Goal: Task Accomplishment & Management: Manage account settings

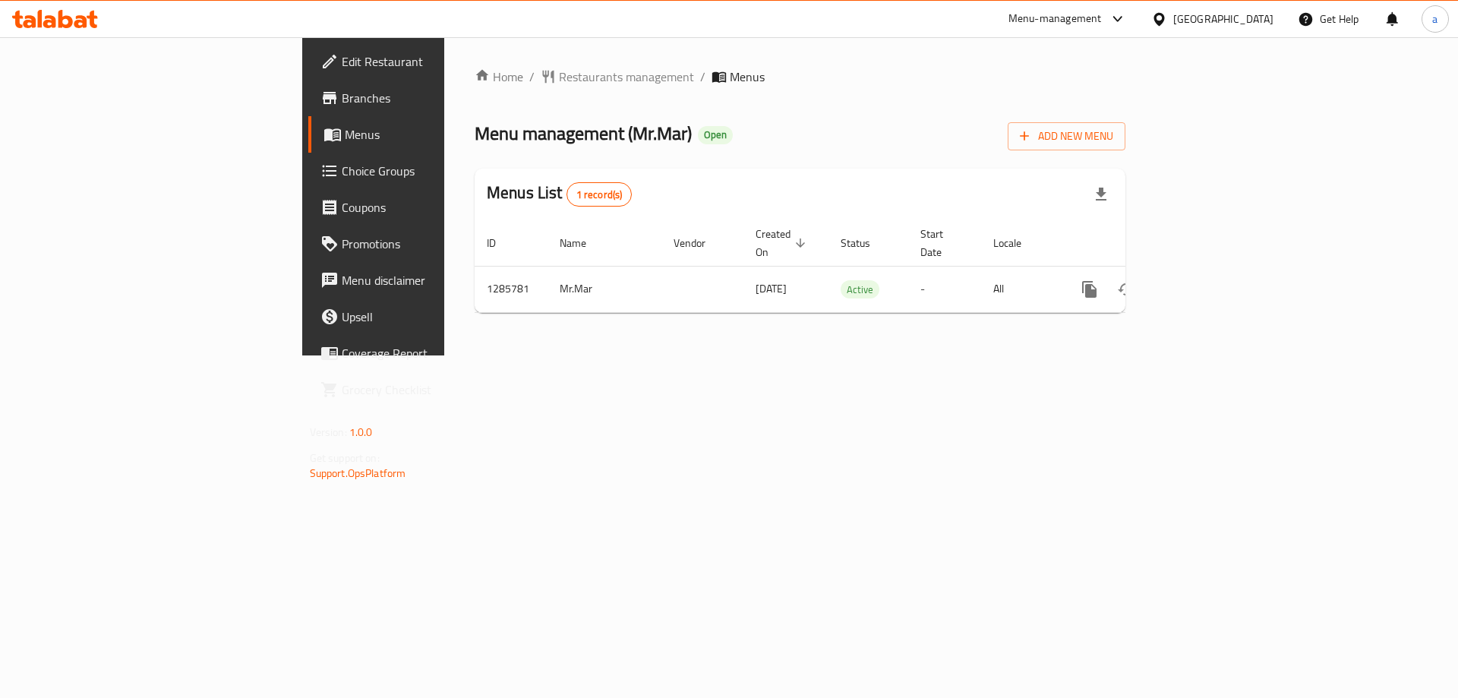
click at [342, 171] on span "Choice Groups" at bounding box center [438, 171] width 192 height 18
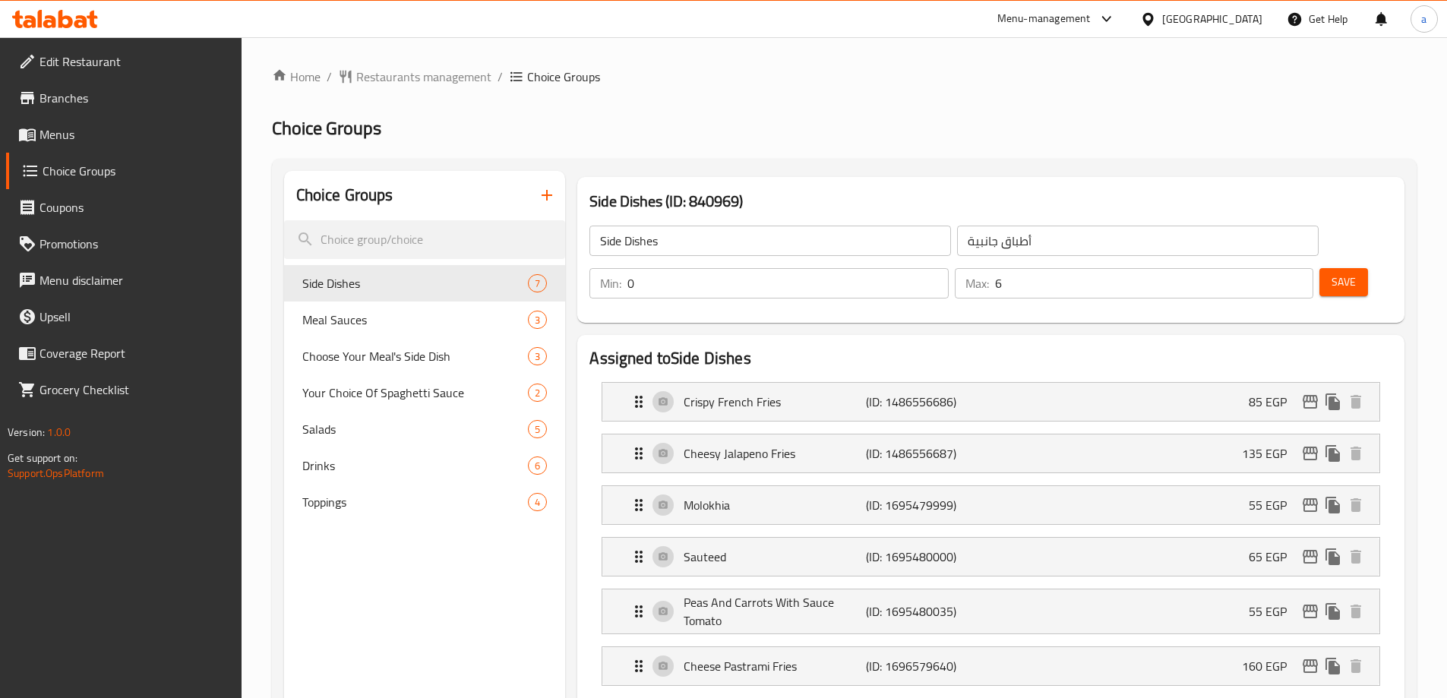
click at [435, 344] on div "Choose Your Meal's Side Dish 3" at bounding box center [425, 356] width 282 height 36
type input "Choose Your Meal's Side Dish"
type input "اختر الطبق الجانبي لوجبتك"
type input "1"
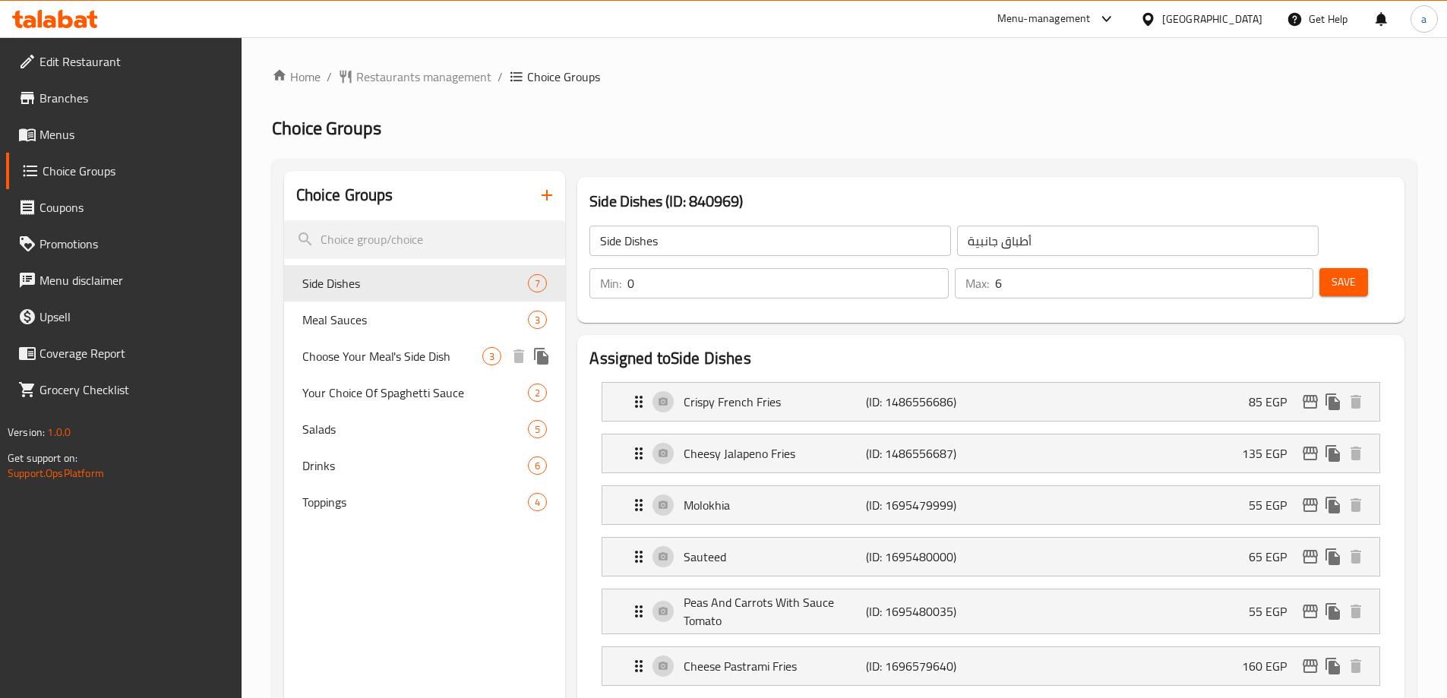
type input "1"
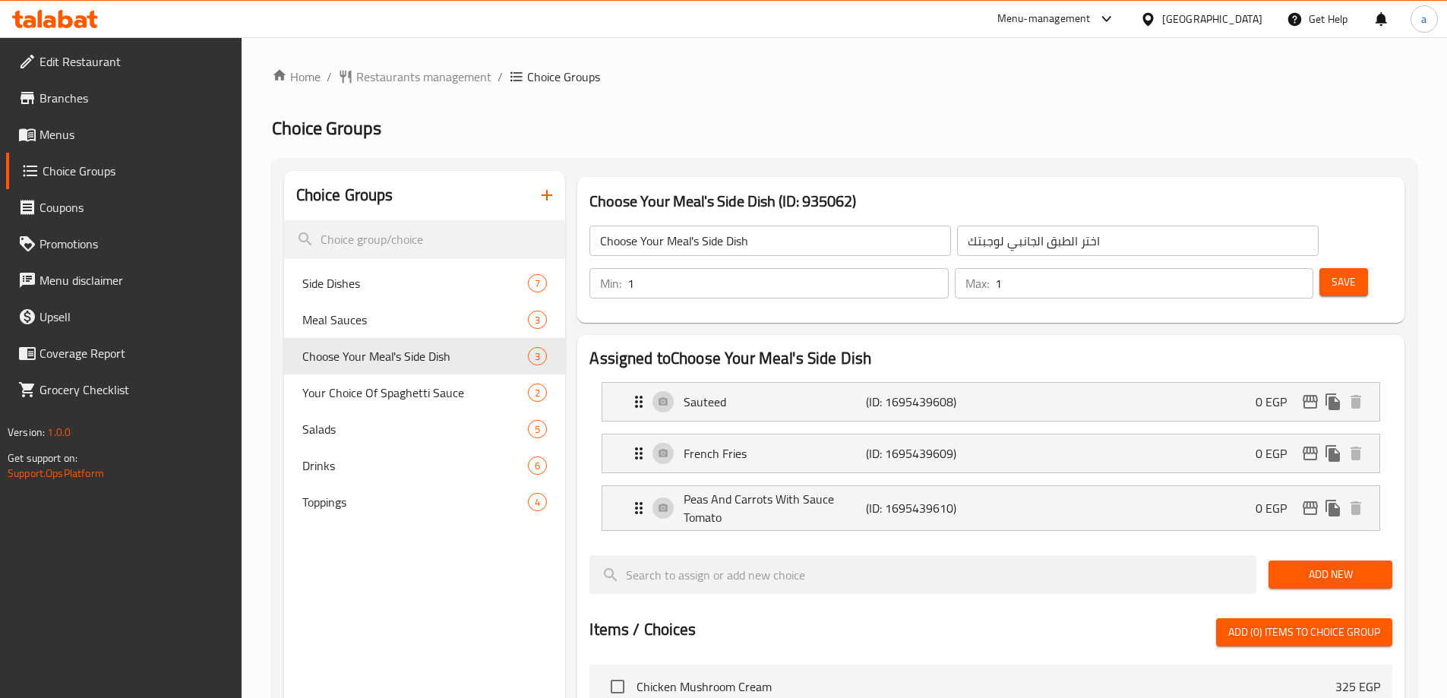
click at [837, 128] on h2 "Choice Groups" at bounding box center [844, 128] width 1144 height 24
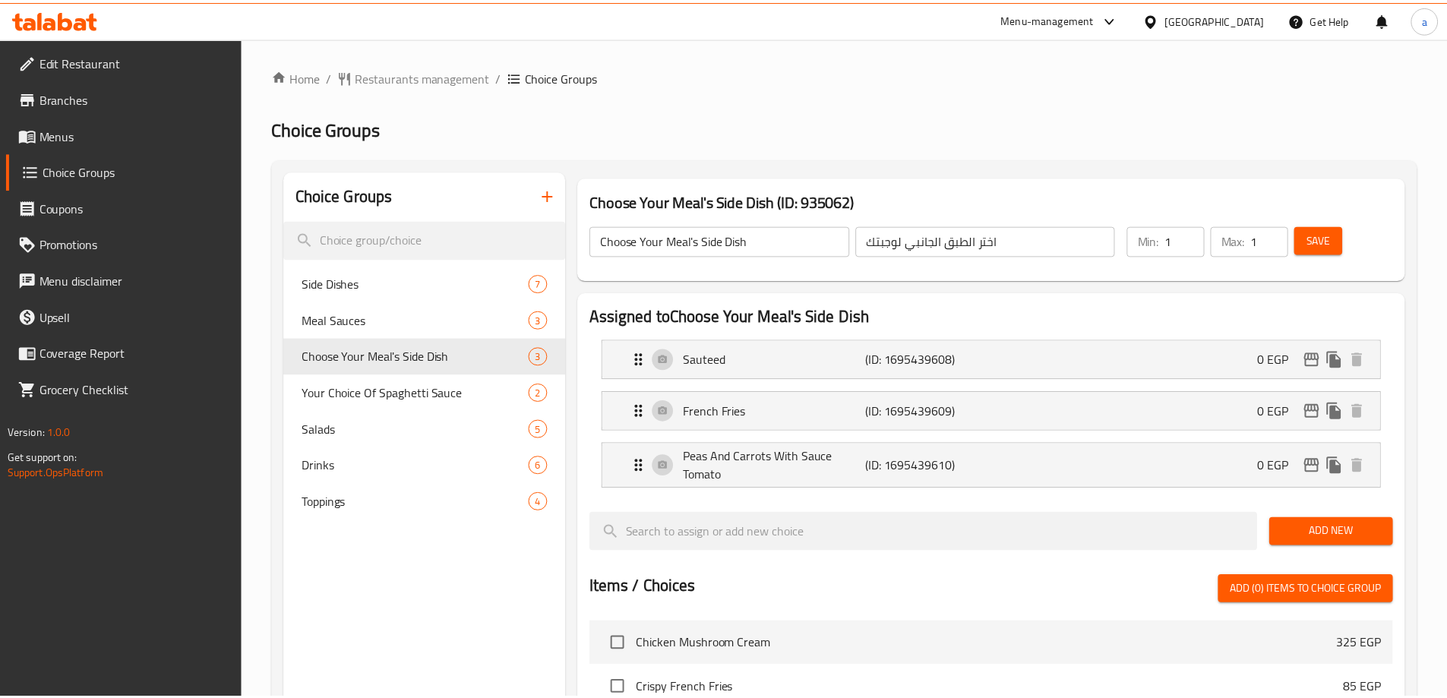
scroll to position [503, 0]
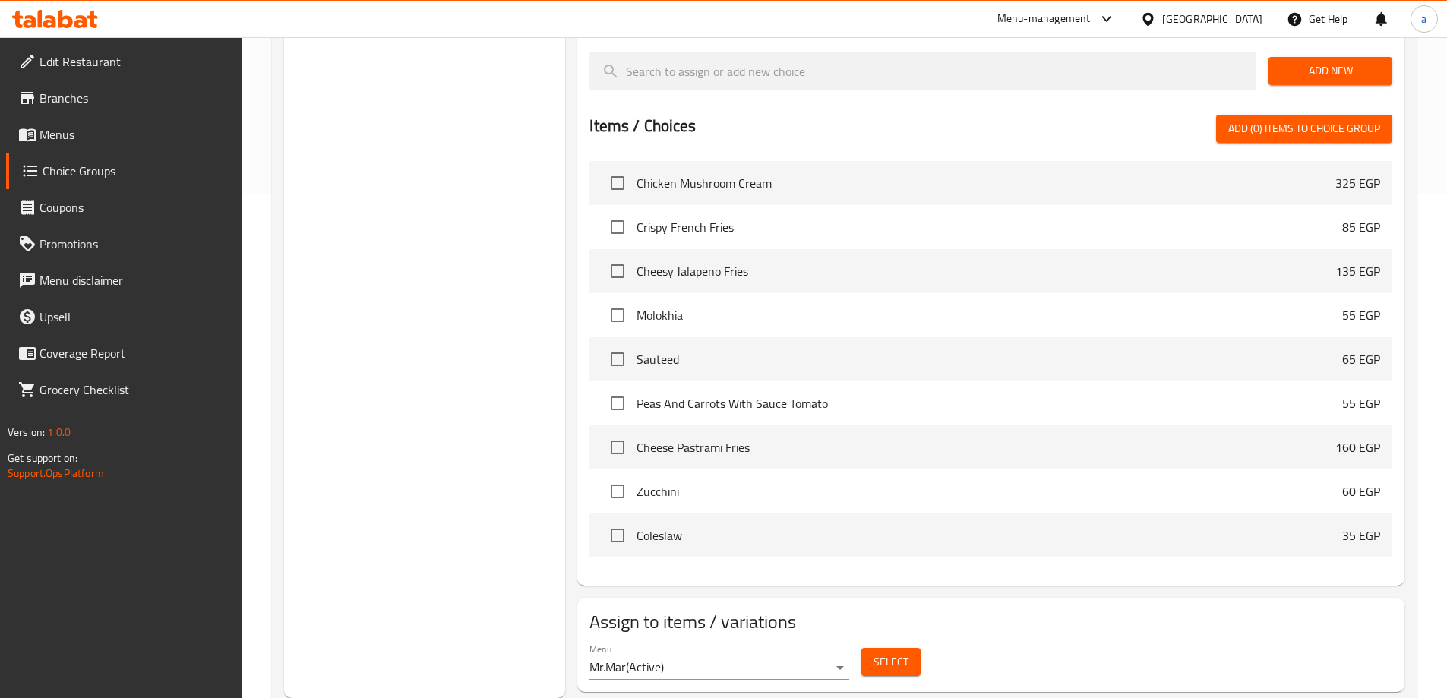
click at [521, 209] on div "Choice Groups Side Dishes 7 Meal Sauces 3 Choose Your Meal's Side Dish 3 Your C…" at bounding box center [425, 182] width 282 height 1030
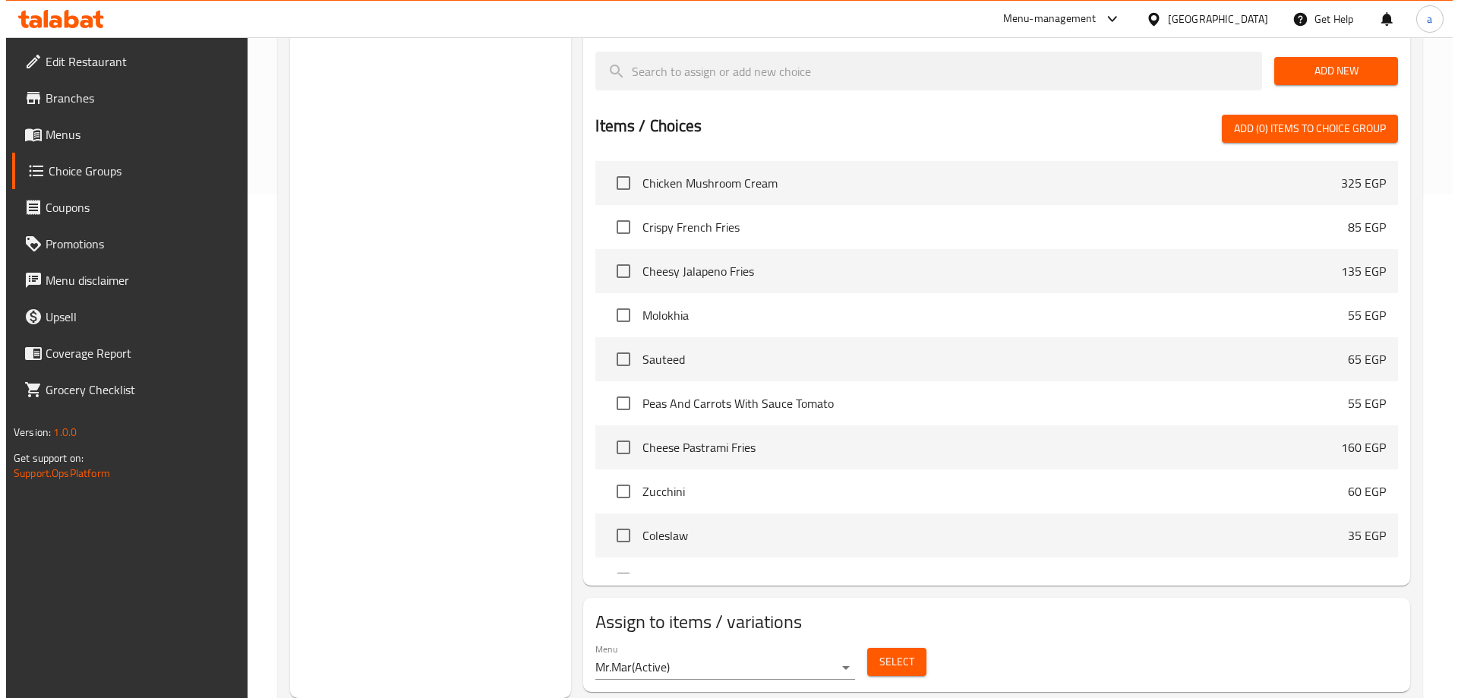
scroll to position [0, 0]
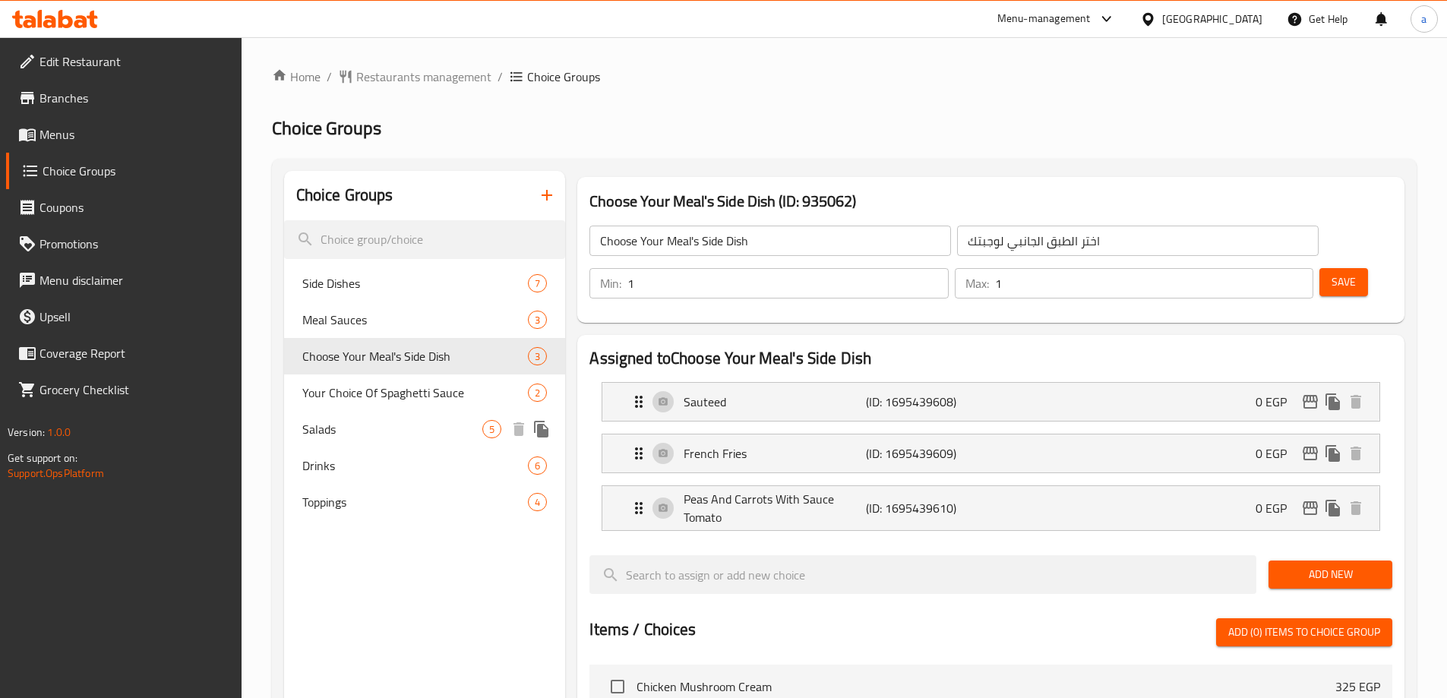
click at [431, 392] on span "Your Choice Of Spaghetti Sauce" at bounding box center [415, 392] width 226 height 18
type input "Your Choice Of Spaghetti Sauce"
type input "اختيارك لصلصة الإسپاغيتي"
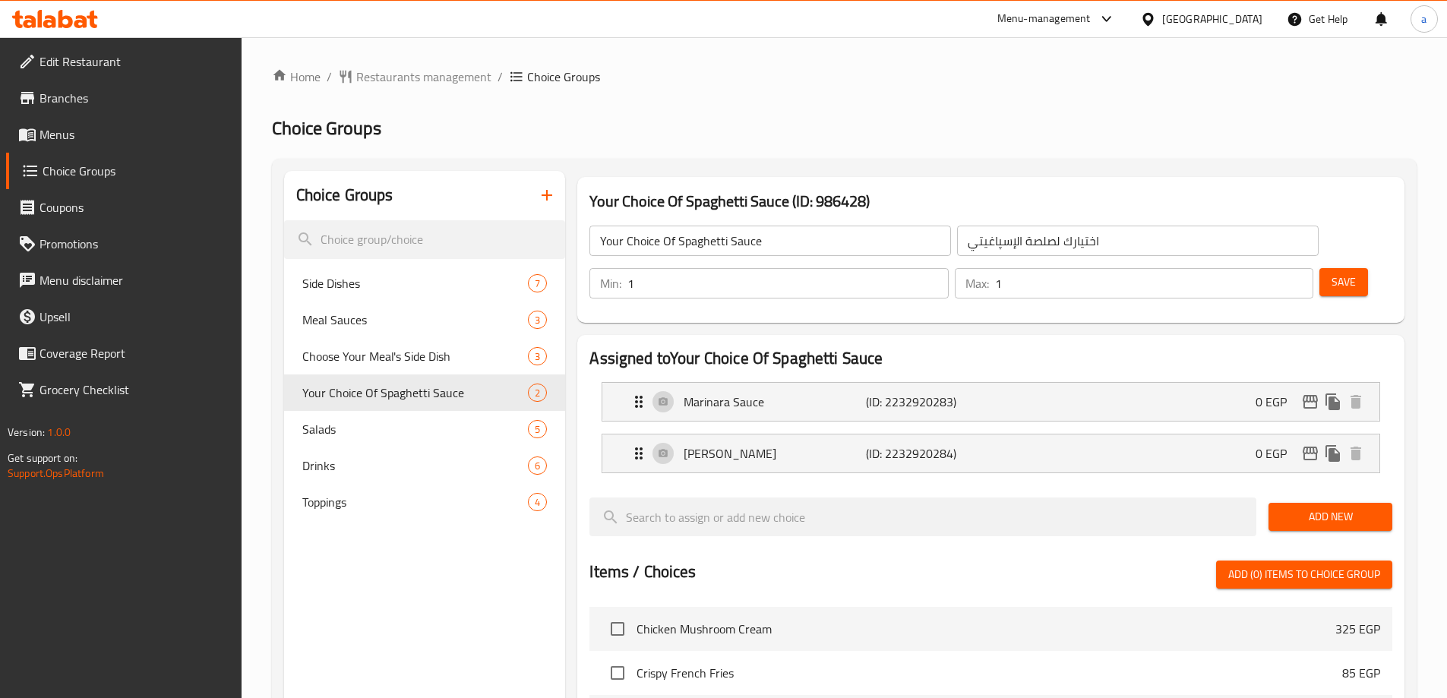
click at [755, 105] on div "Home / Restaurants management / Choice Groups Choice Groups Choice Groups Side …" at bounding box center [844, 612] width 1144 height 1088
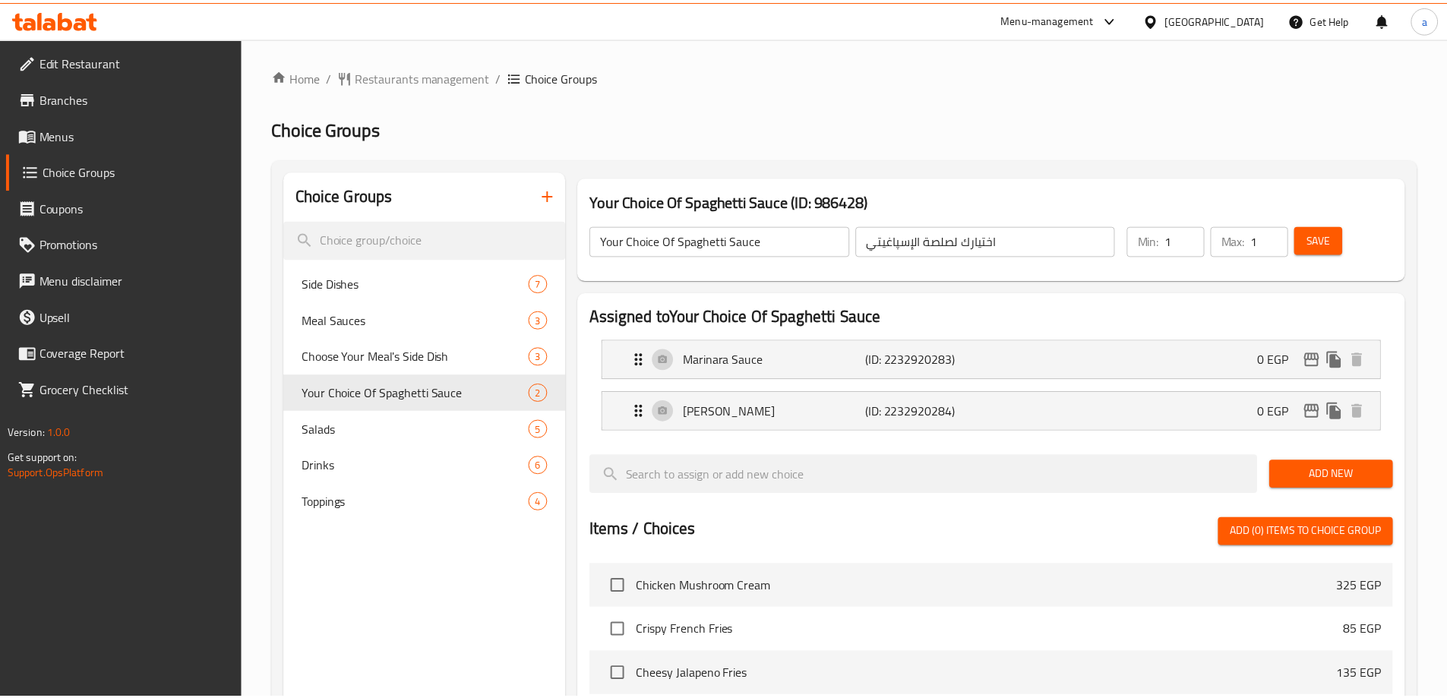
scroll to position [446, 0]
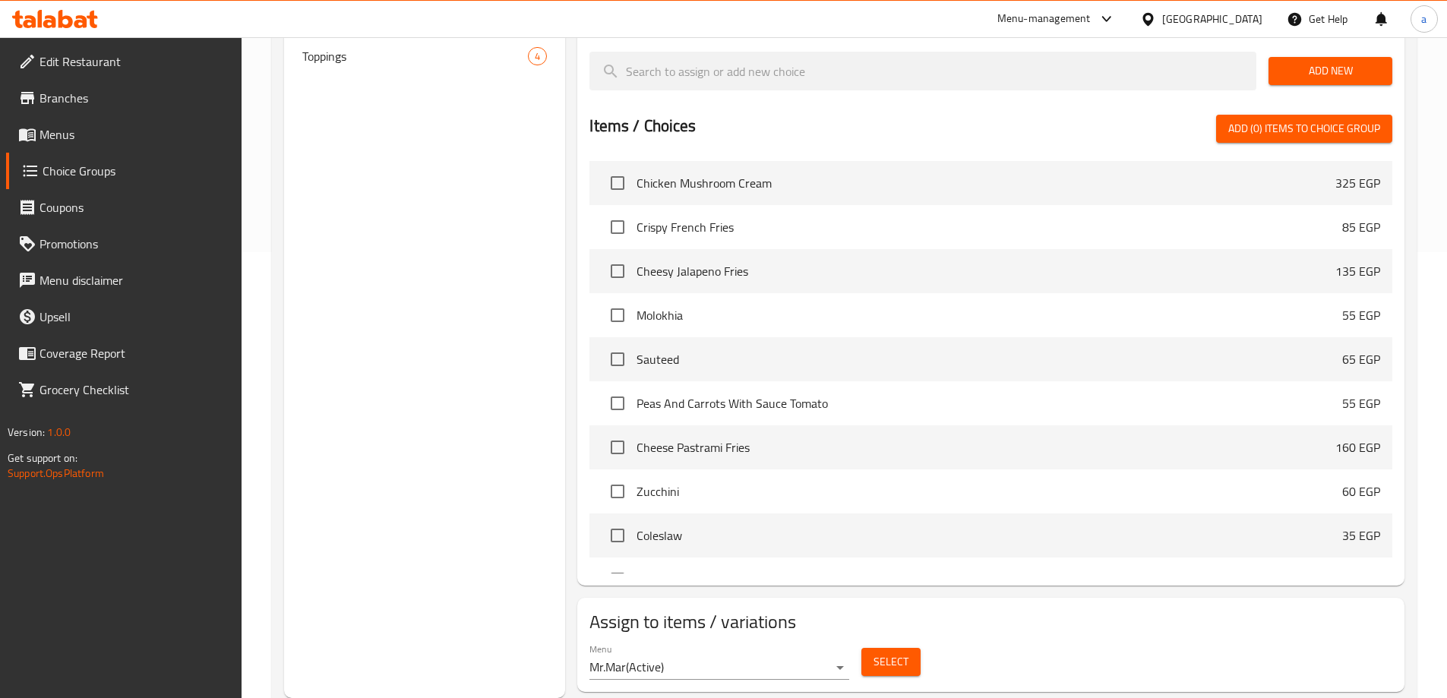
click at [542, 276] on div "Choice Groups Side Dishes 7 Meal Sauces 3 Choose Your Meal's Side Dish 3 Your C…" at bounding box center [425, 211] width 282 height 973
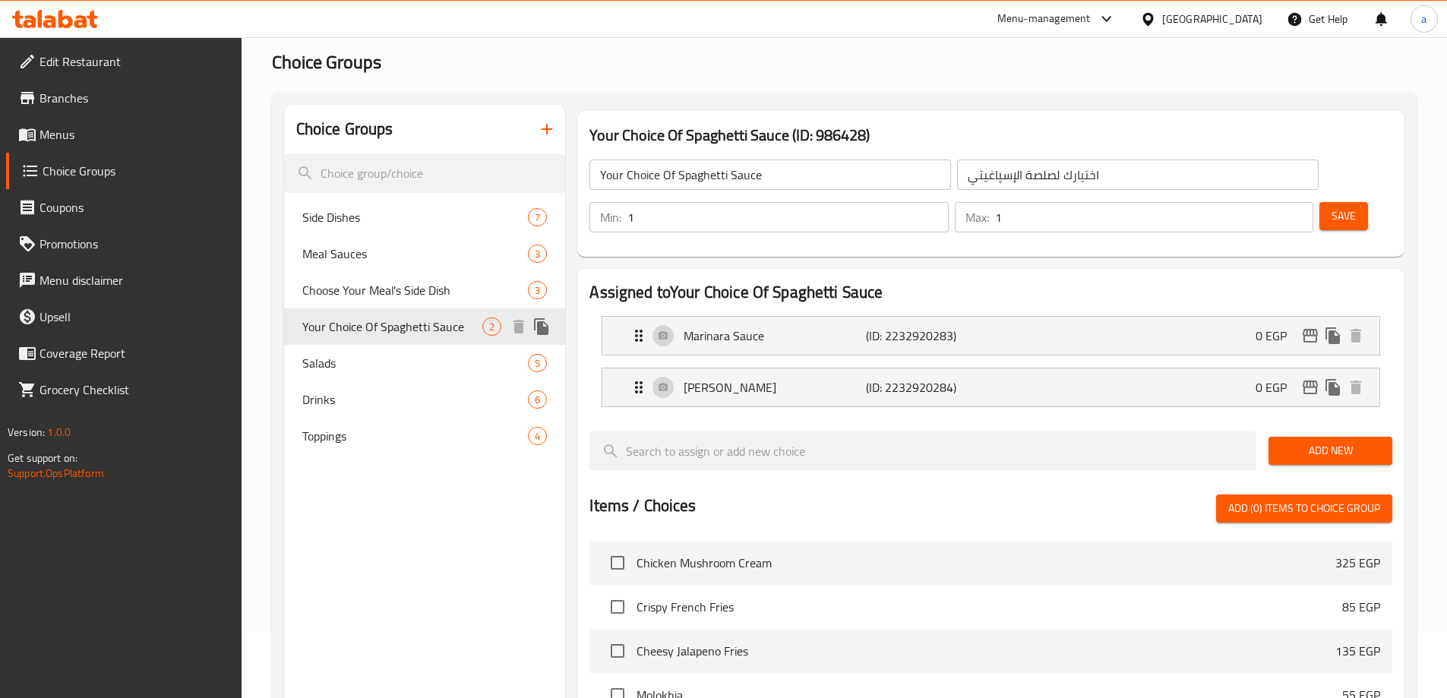
click at [420, 355] on span "Salads" at bounding box center [415, 363] width 226 height 18
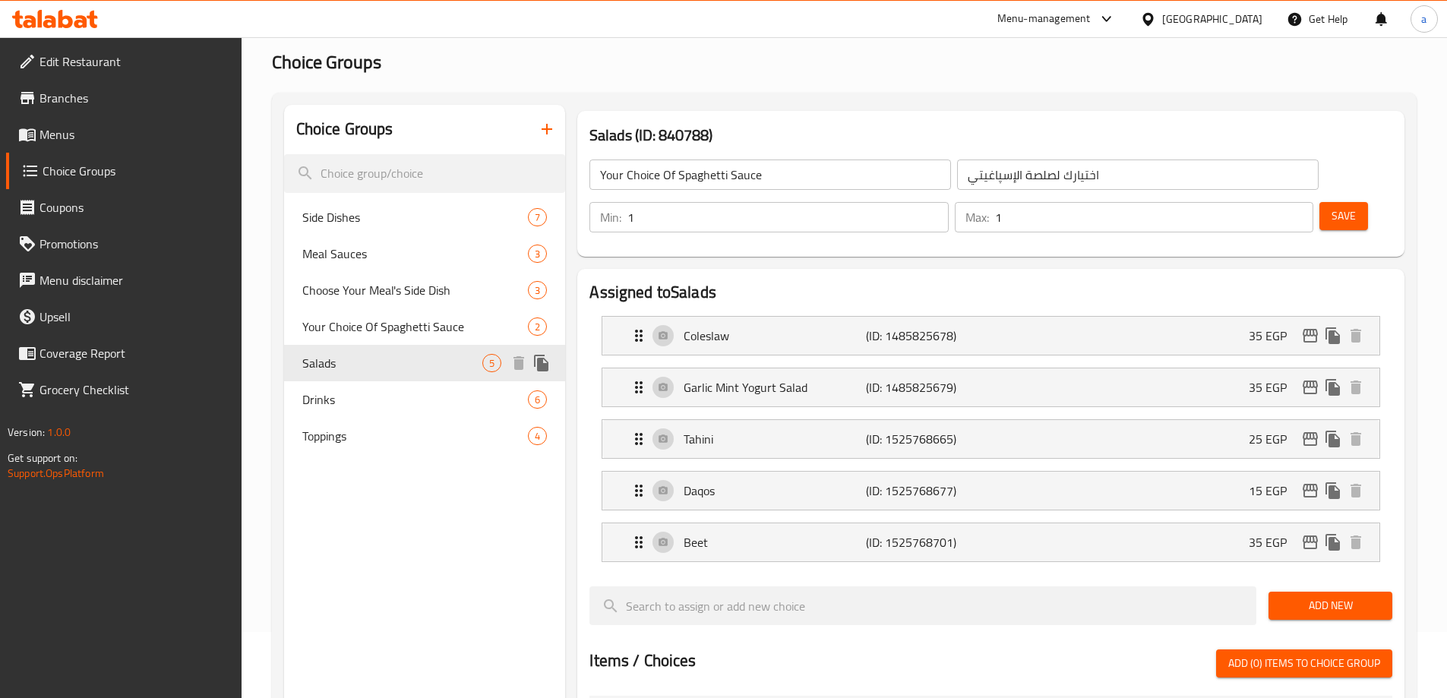
type input "Salads"
type input "السلطات"
type input "0"
type input "5"
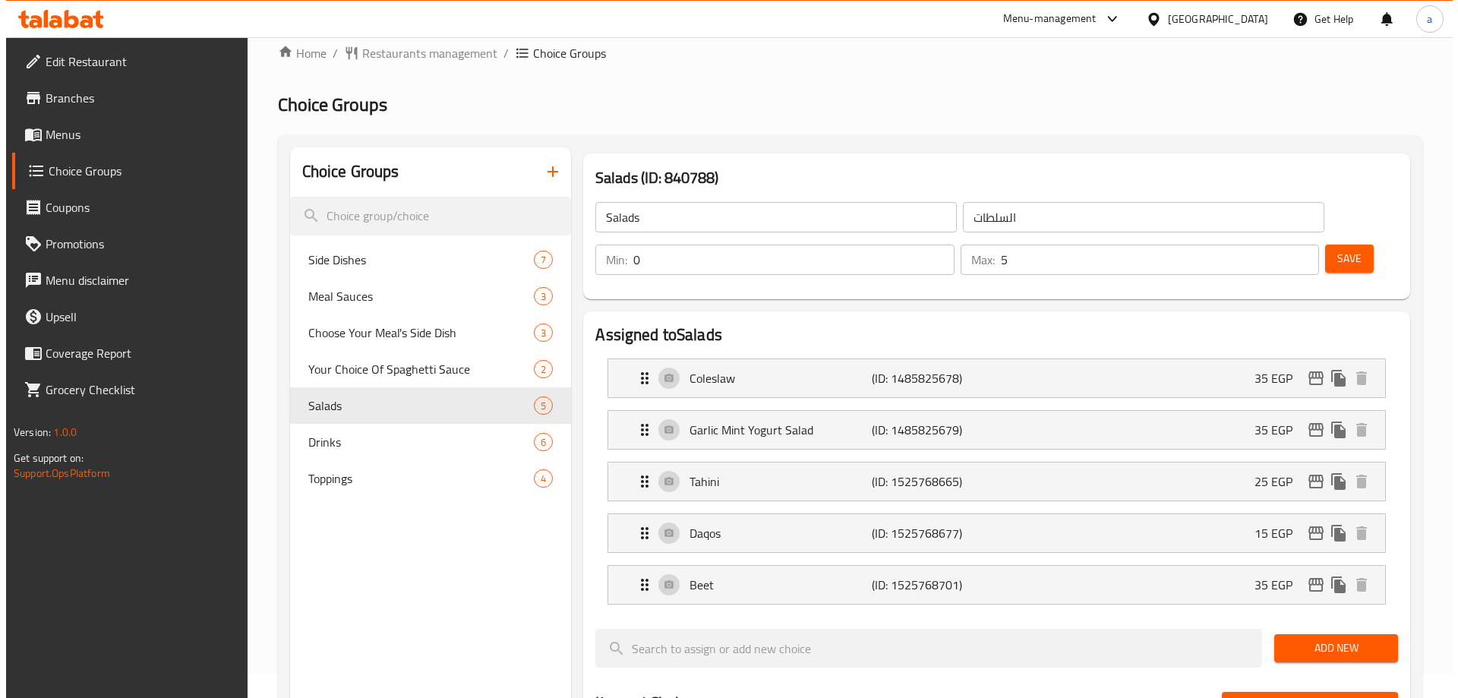
scroll to position [0, 0]
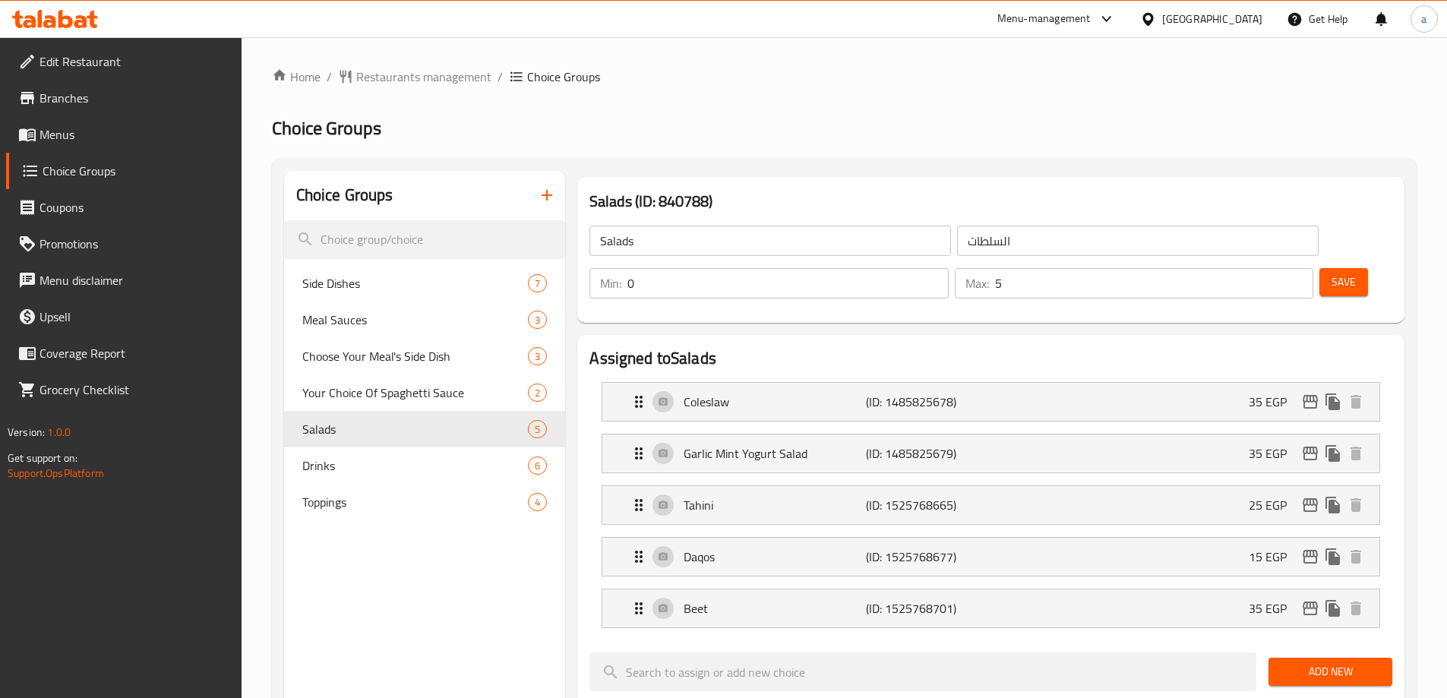
click at [794, 85] on ol "Home / Restaurants management / Choice Groups" at bounding box center [844, 77] width 1144 height 18
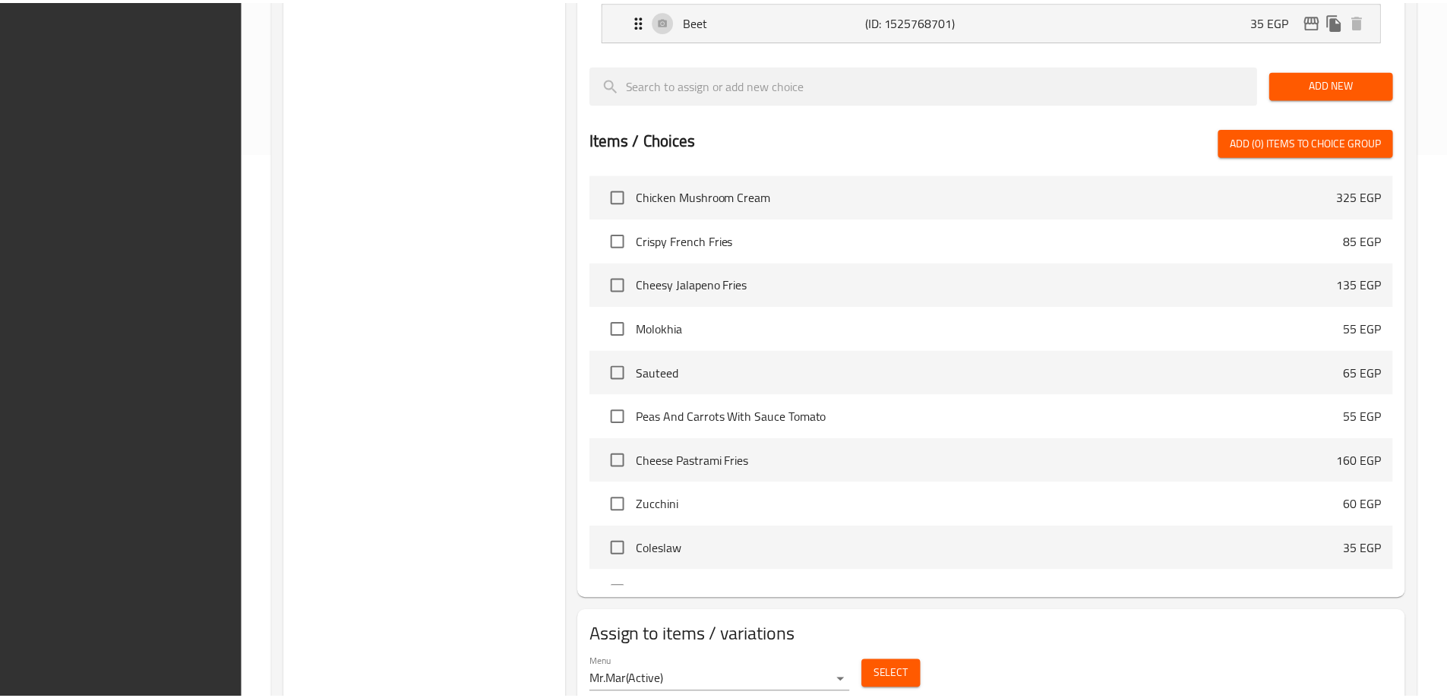
scroll to position [601, 0]
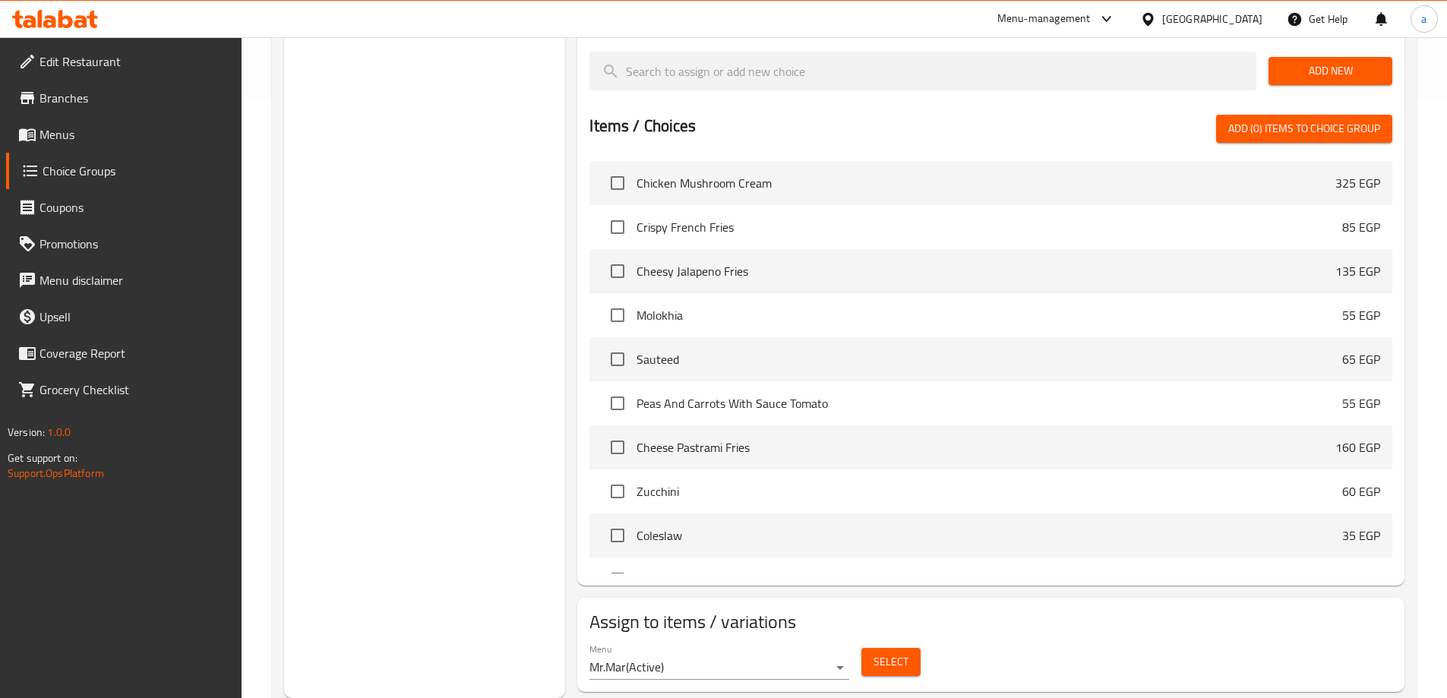
click at [521, 258] on div "Choice Groups Side Dishes 7 Meal Sauces 3 Choose Your Meal's Side Dish 3 Your C…" at bounding box center [425, 134] width 282 height 1128
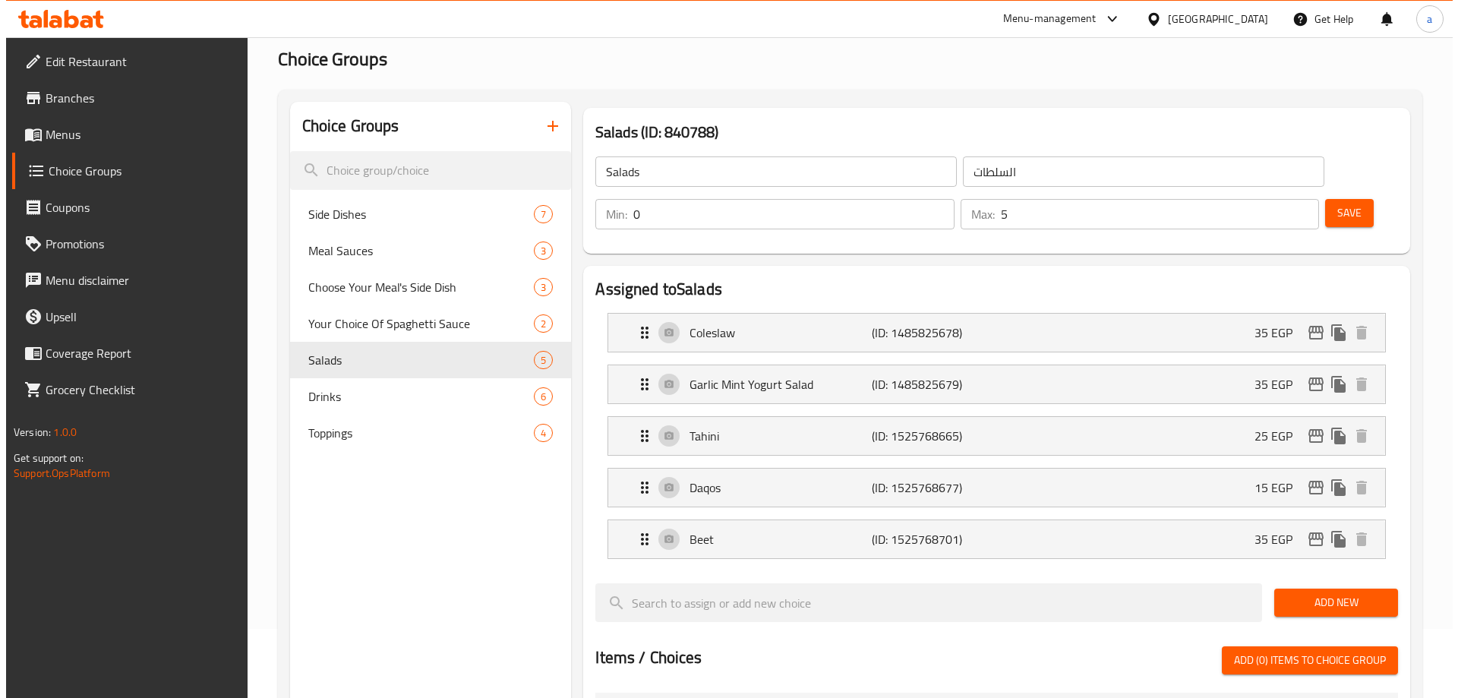
scroll to position [0, 0]
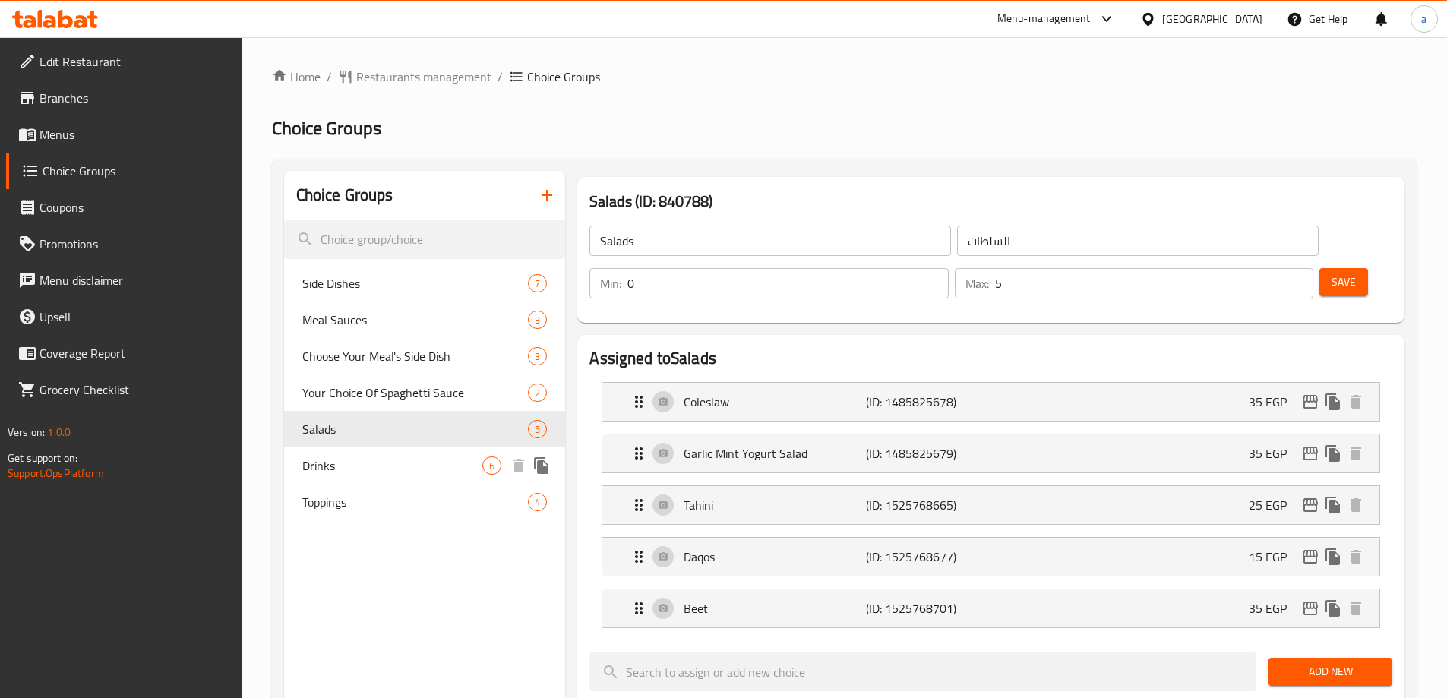
click at [428, 451] on div "Drinks 6" at bounding box center [425, 465] width 282 height 36
type input "Drinks"
type input "المشروبات"
type input "6"
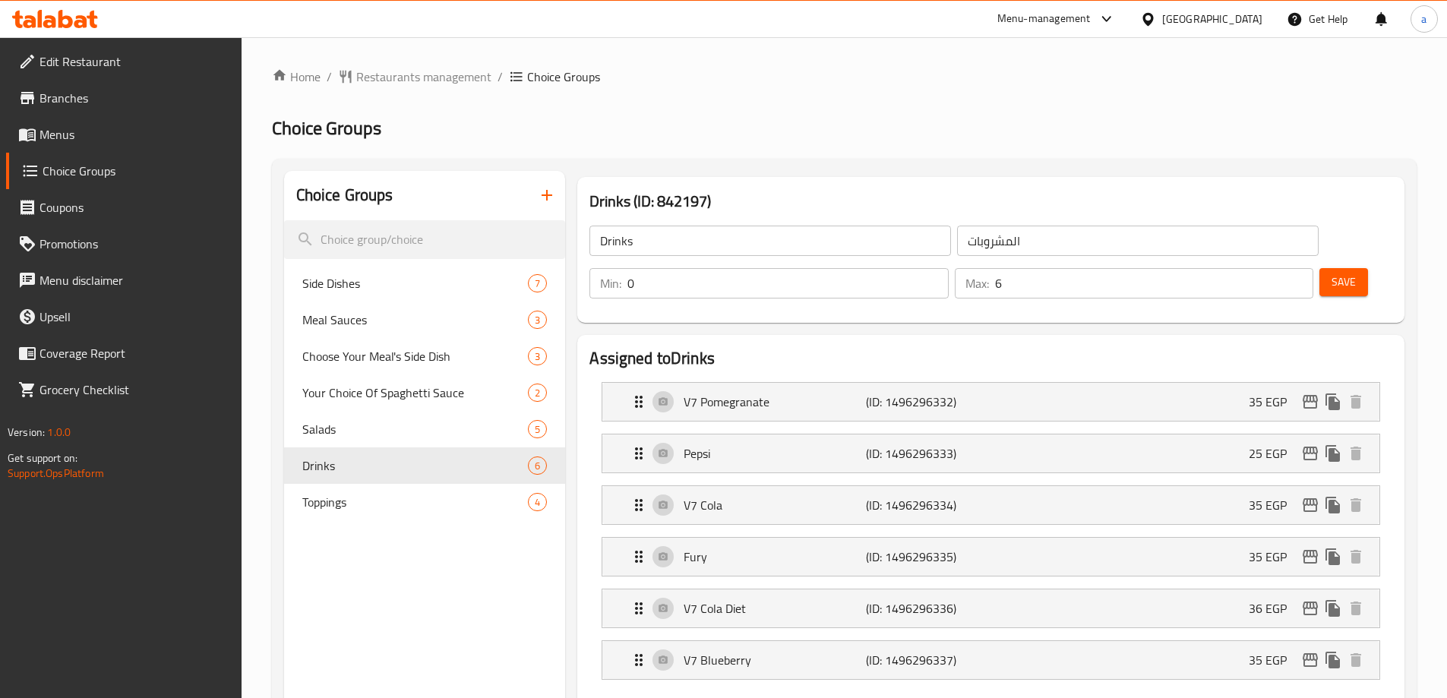
click at [667, 178] on div "Drinks (ID: 842197) Drinks ​ المشروبات ​ Min: 0 ​ Max: 6 ​ Save" at bounding box center [990, 250] width 827 height 146
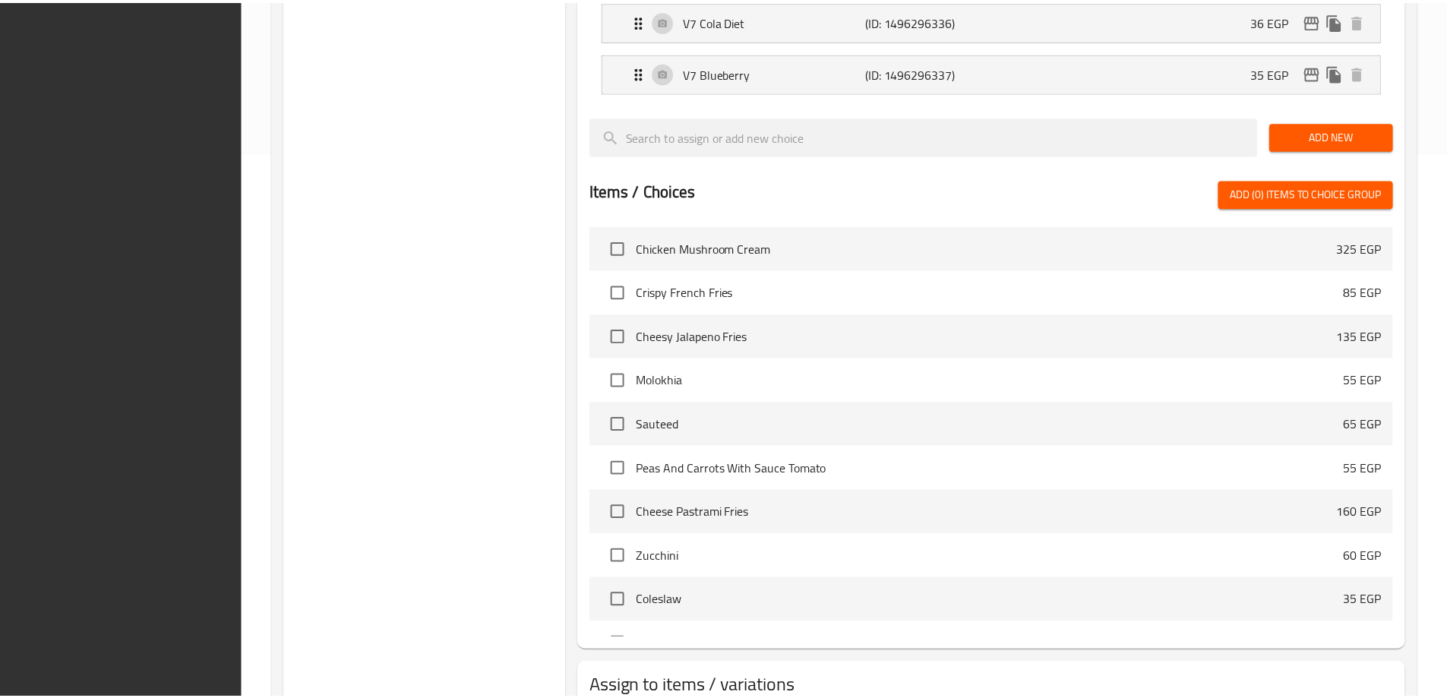
scroll to position [652, 0]
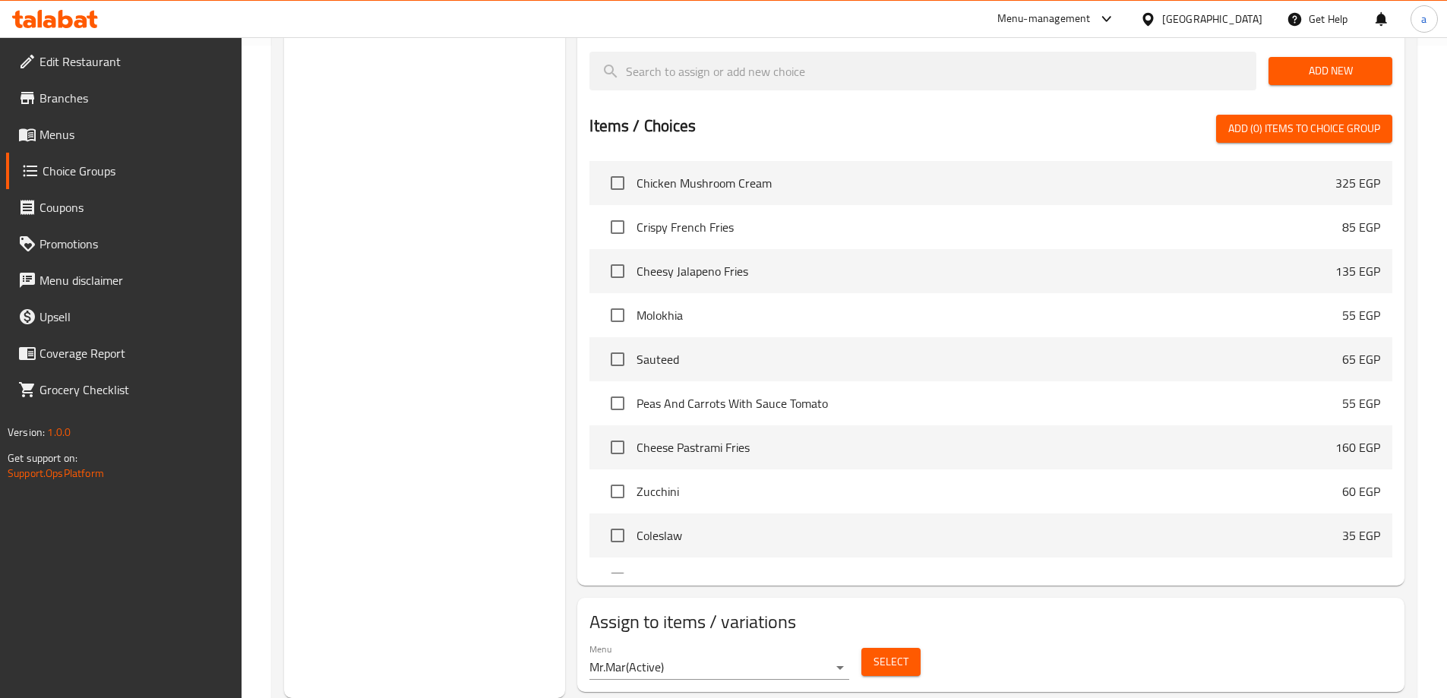
click at [500, 256] on div "Choice Groups Side Dishes 7 Meal Sauces 3 Choose Your Meal's Side Dish 3 Your C…" at bounding box center [425, 108] width 282 height 1179
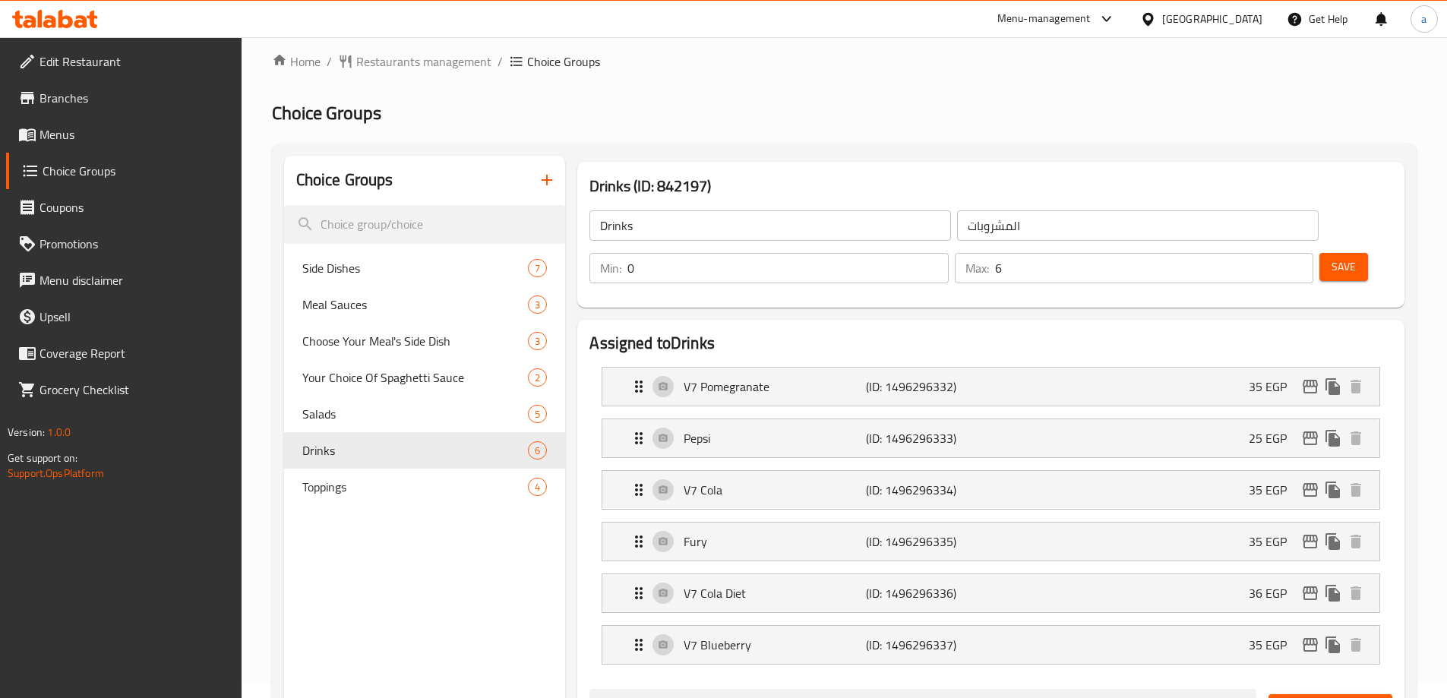
scroll to position [0, 0]
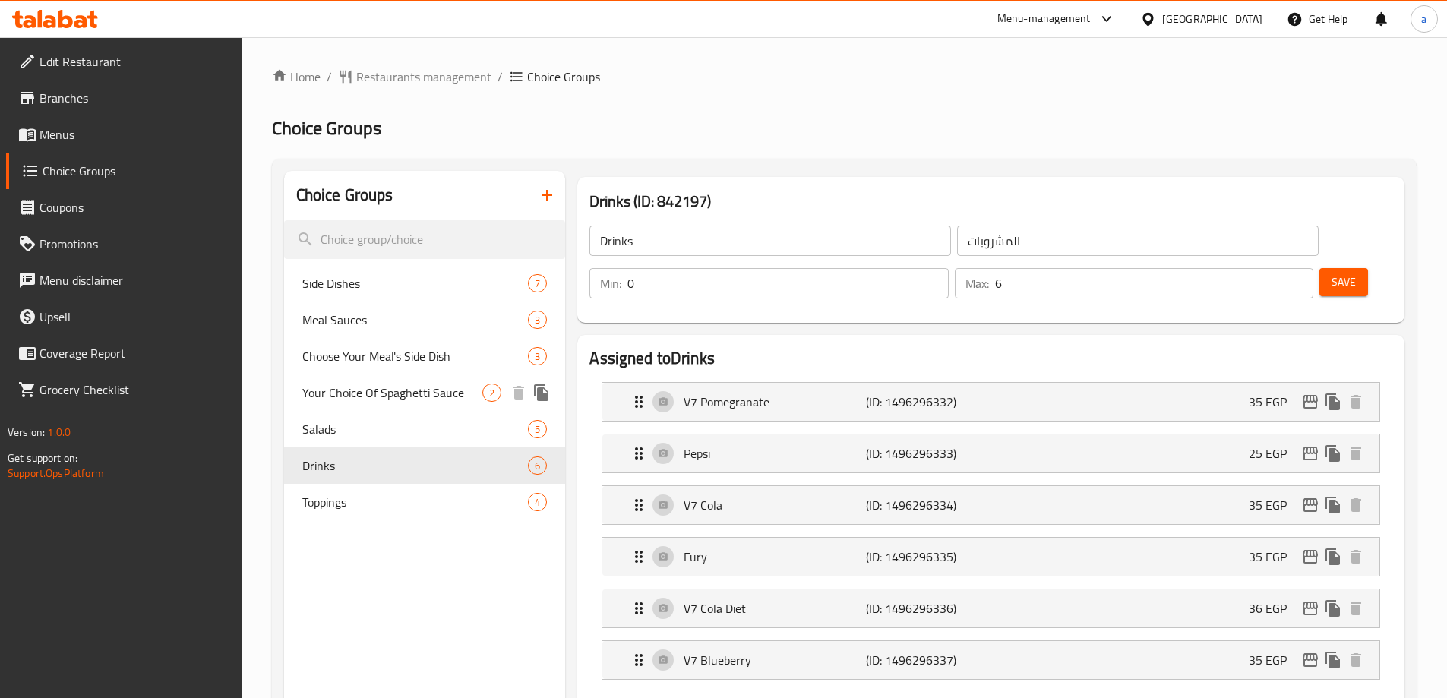
click at [440, 387] on span "Your Choice Of Spaghetti Sauce" at bounding box center [392, 392] width 181 height 18
type input "Your Choice Of Spaghetti Sauce"
type input "اختيارك لصلصة الإسپاغيتي"
type input "1"
